Goal: Find specific page/section: Find specific page/section

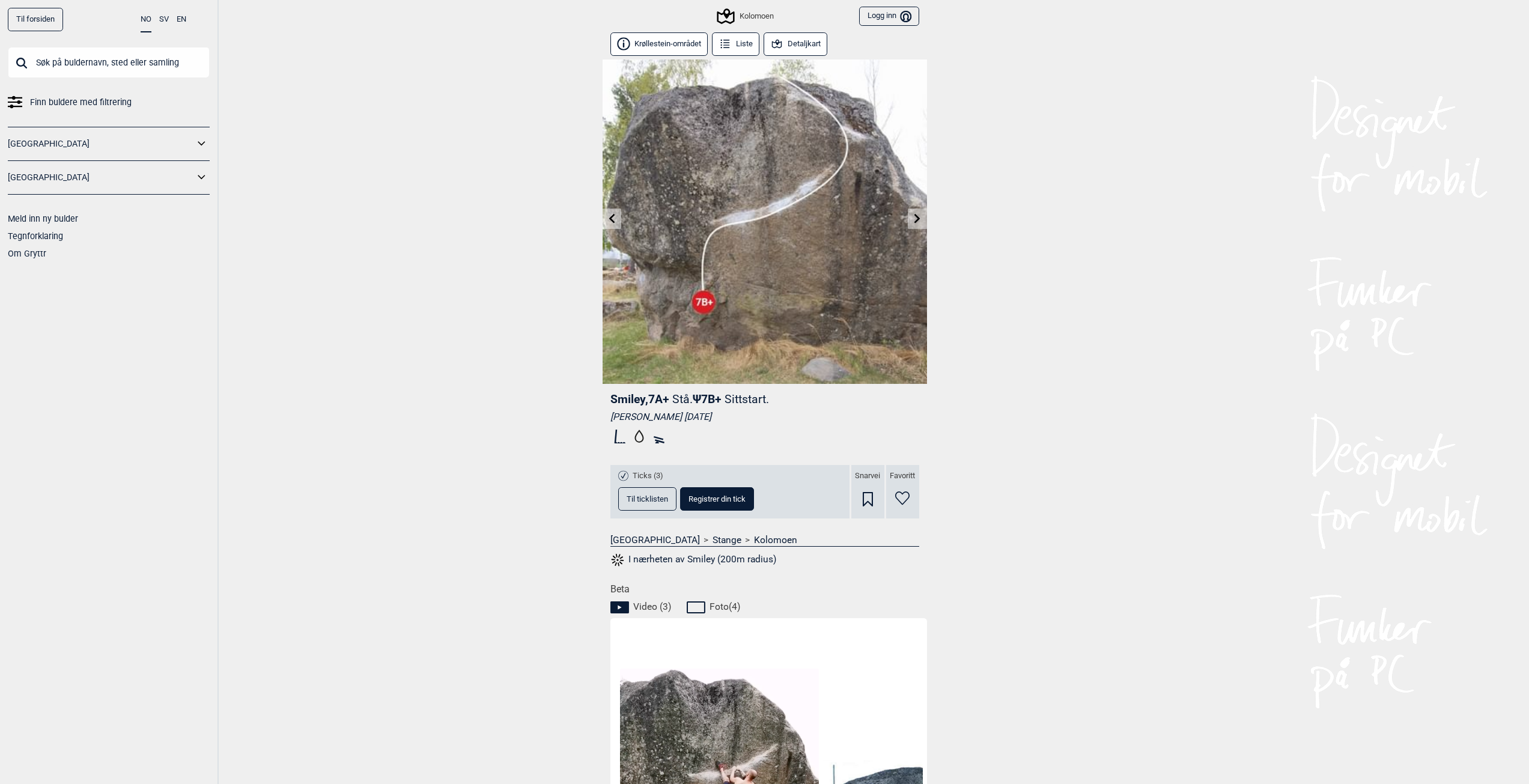
click at [115, 51] on input "text" at bounding box center [109, 62] width 202 height 31
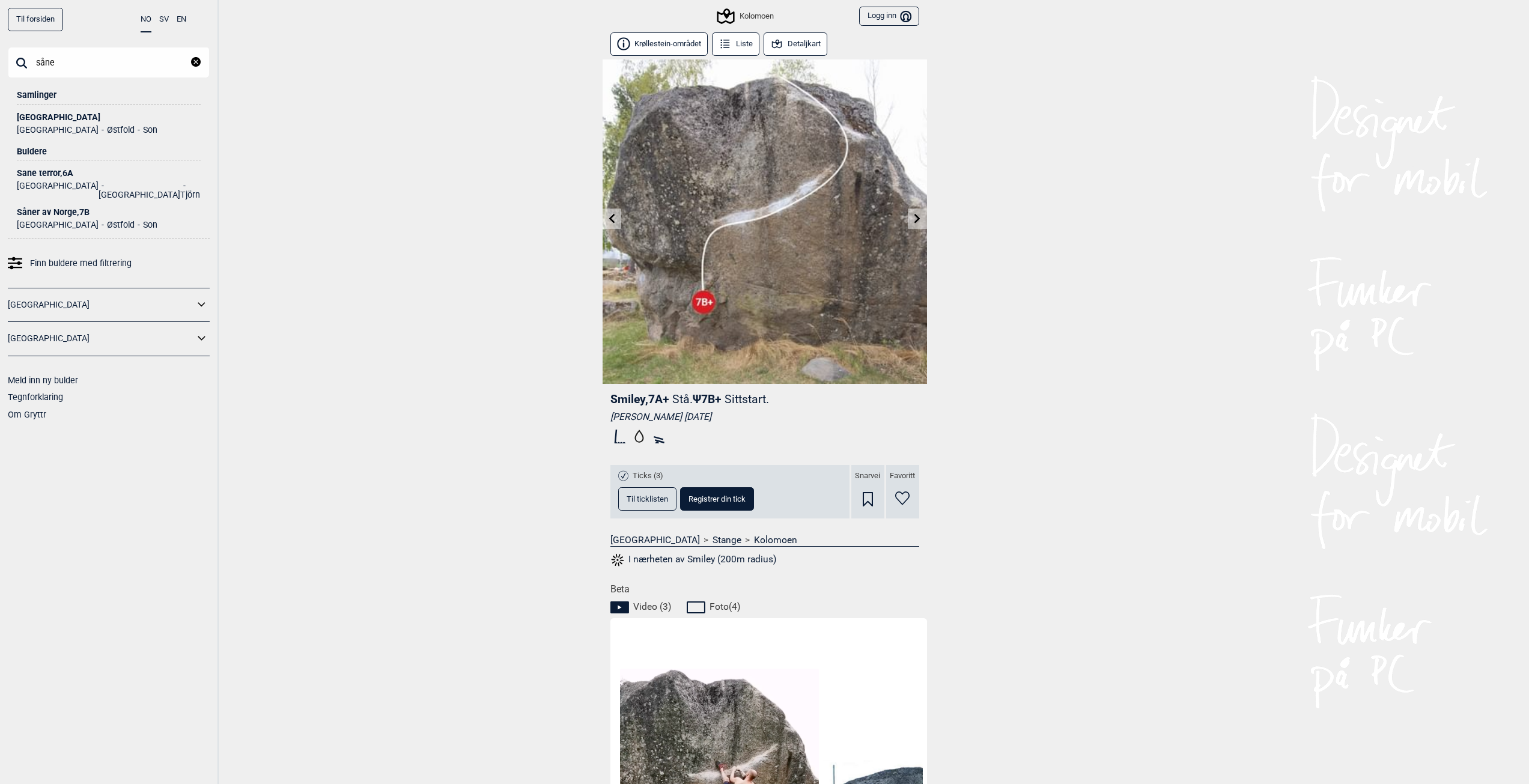
type input "såne"
click at [68, 217] on ul "Norge Østfold Son" at bounding box center [109, 223] width 184 height 13
click at [41, 208] on div "Såner av Norge , 7B" at bounding box center [109, 213] width 184 height 9
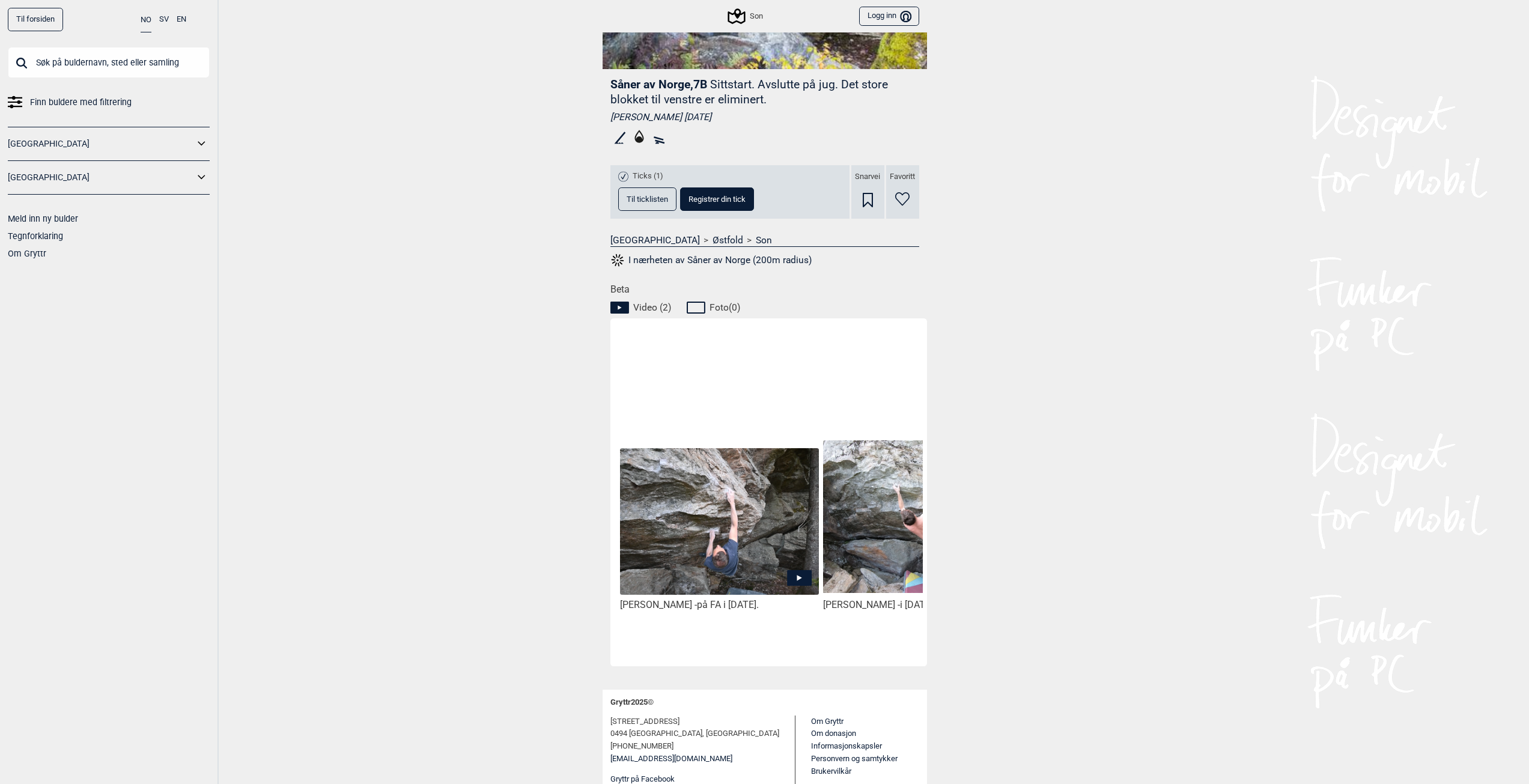
scroll to position [341, 0]
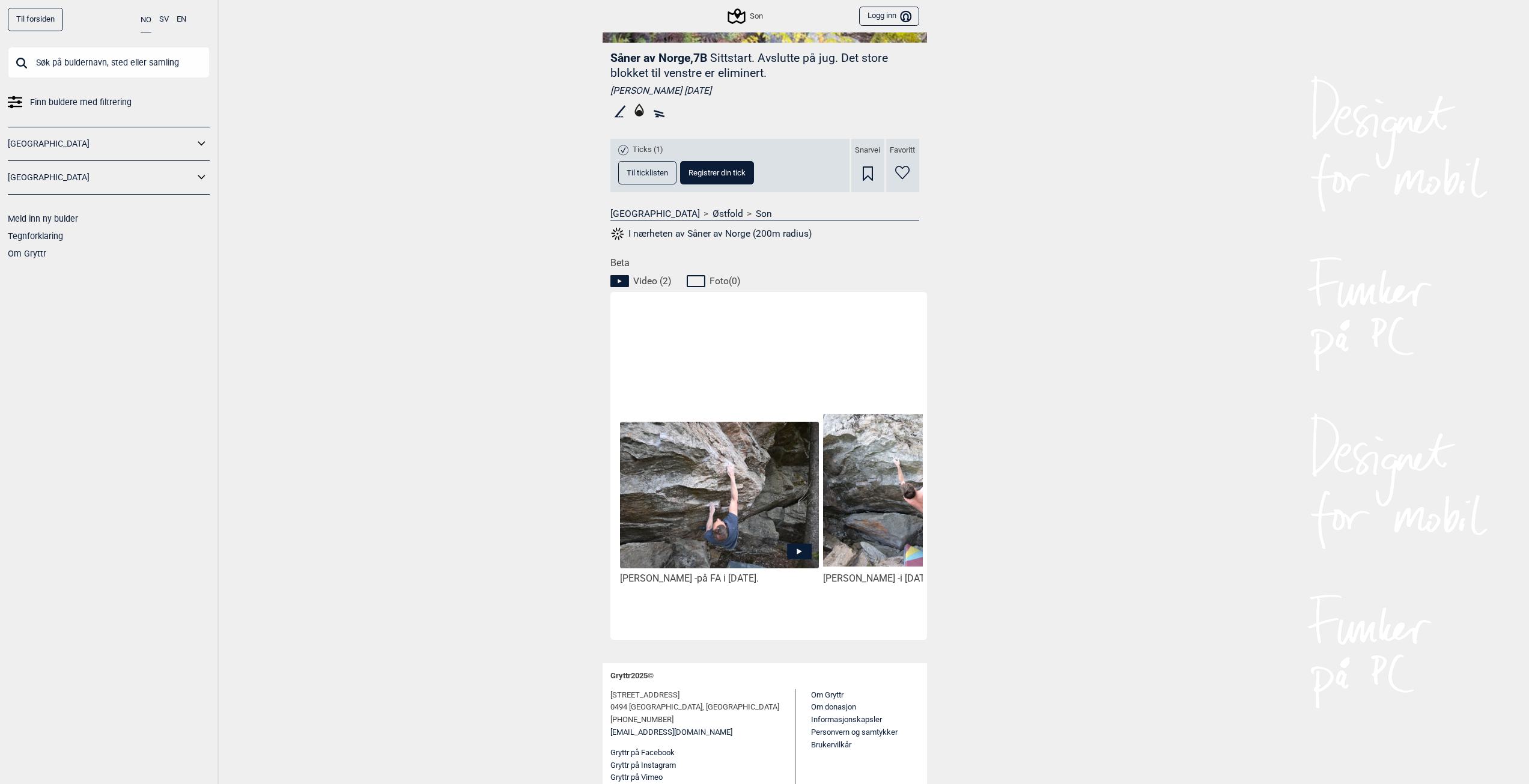
click at [760, 506] on img at bounding box center [719, 494] width 198 height 146
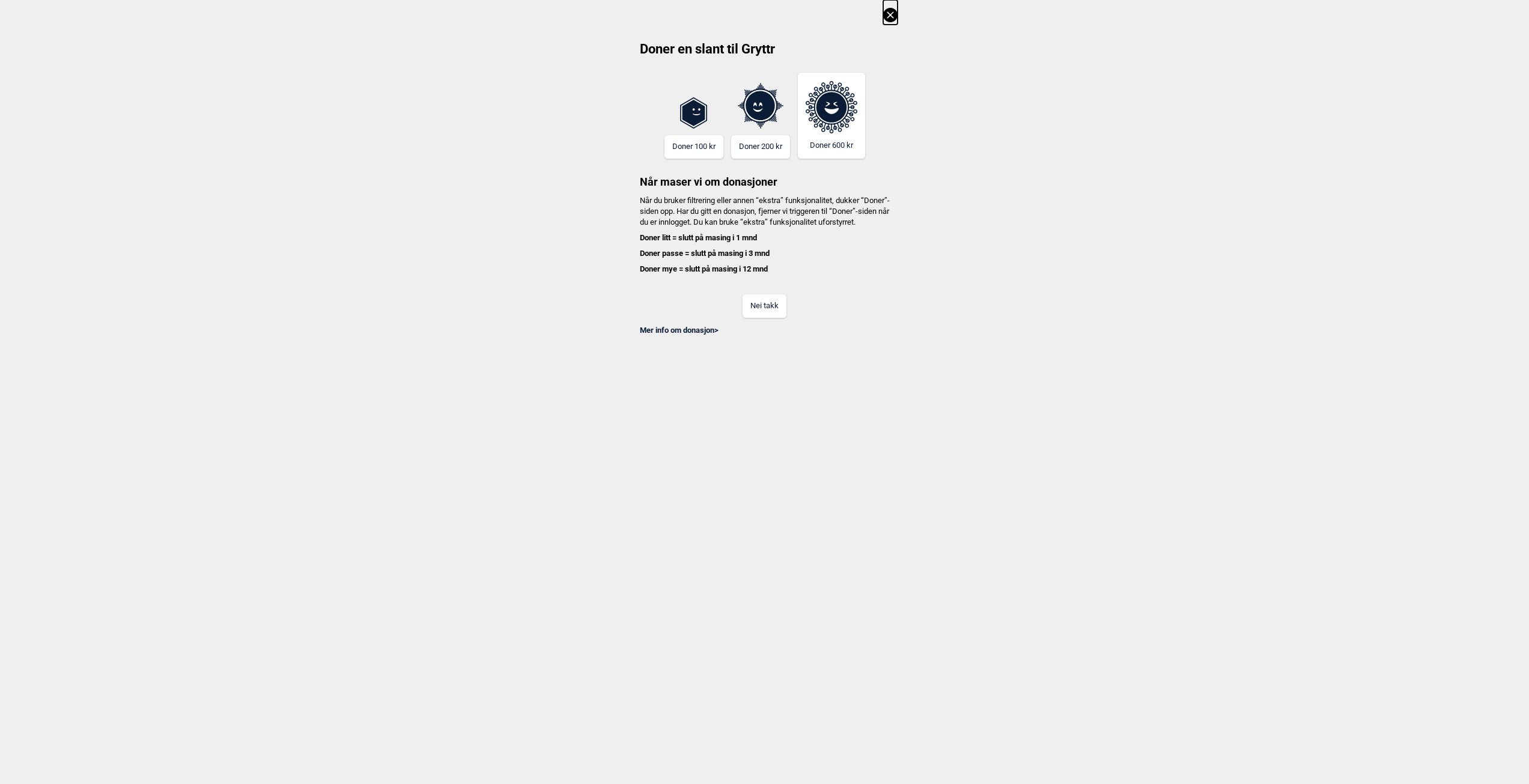
click at [759, 314] on button "Nei takk" at bounding box center [764, 306] width 44 height 24
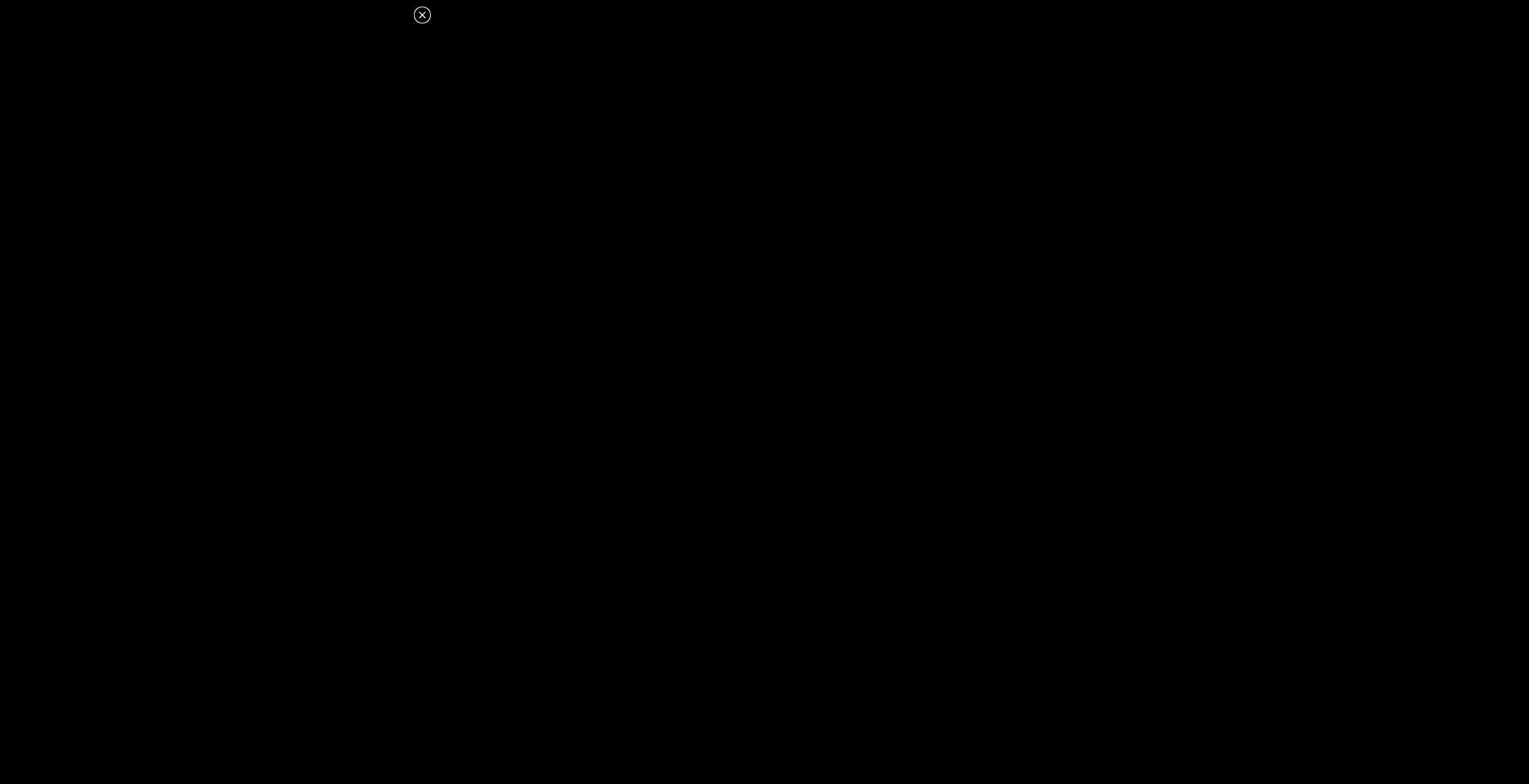
drag, startPoint x: 462, startPoint y: 134, endPoint x: 471, endPoint y: 130, distance: 9.8
click at [462, 134] on dialog at bounding box center [764, 392] width 1529 height 784
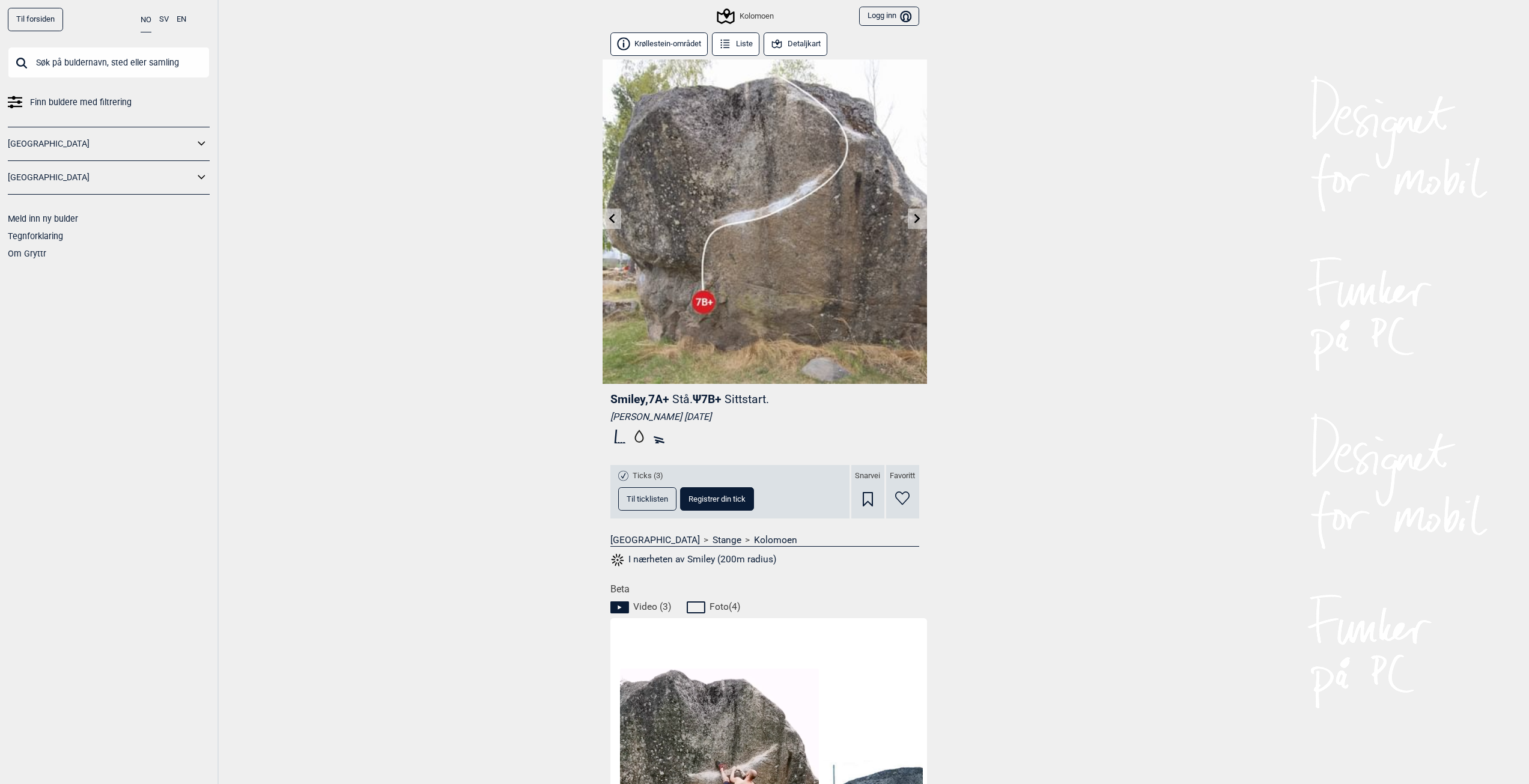
click at [105, 49] on input "text" at bounding box center [109, 62] width 202 height 31
type input "gullhella"
